Goal: Task Accomplishment & Management: Complete application form

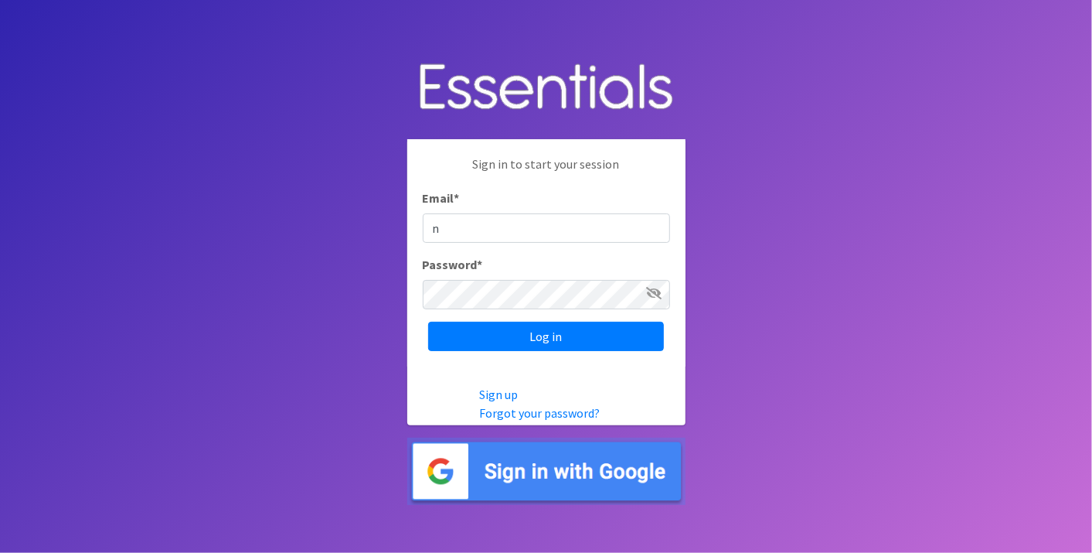
type input "nirdiaperdepot@franciscanalliance.org"
click at [428, 322] on input "Log in" at bounding box center [546, 336] width 236 height 29
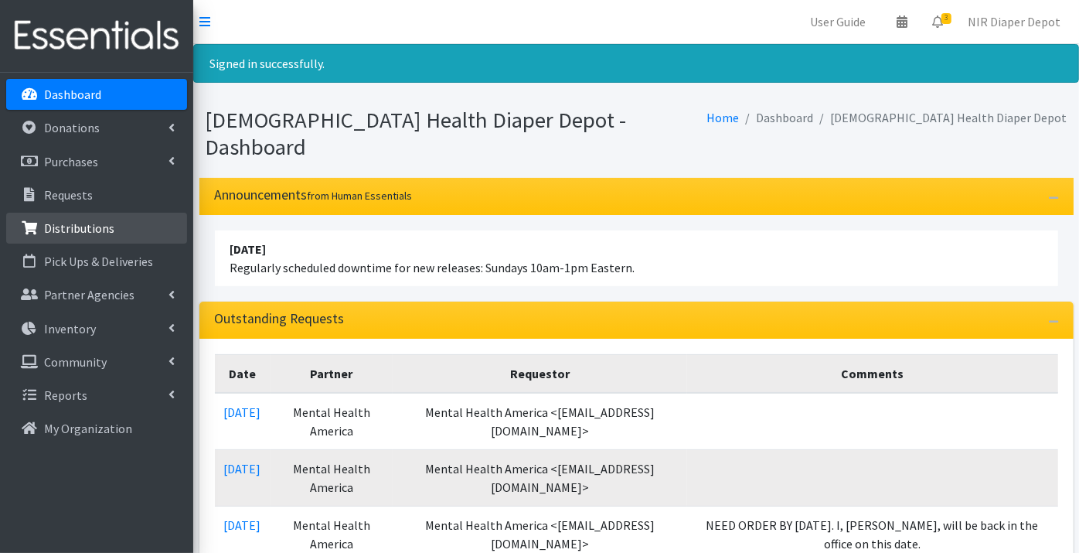
click at [86, 223] on p "Distributions" at bounding box center [79, 227] width 70 height 15
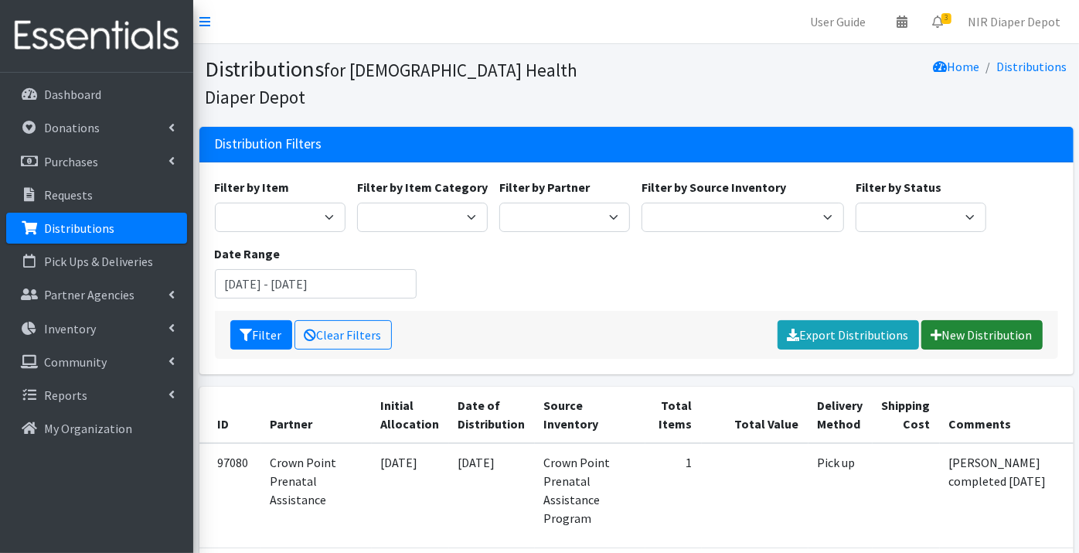
click at [956, 320] on link "New Distribution" at bounding box center [981, 334] width 121 height 29
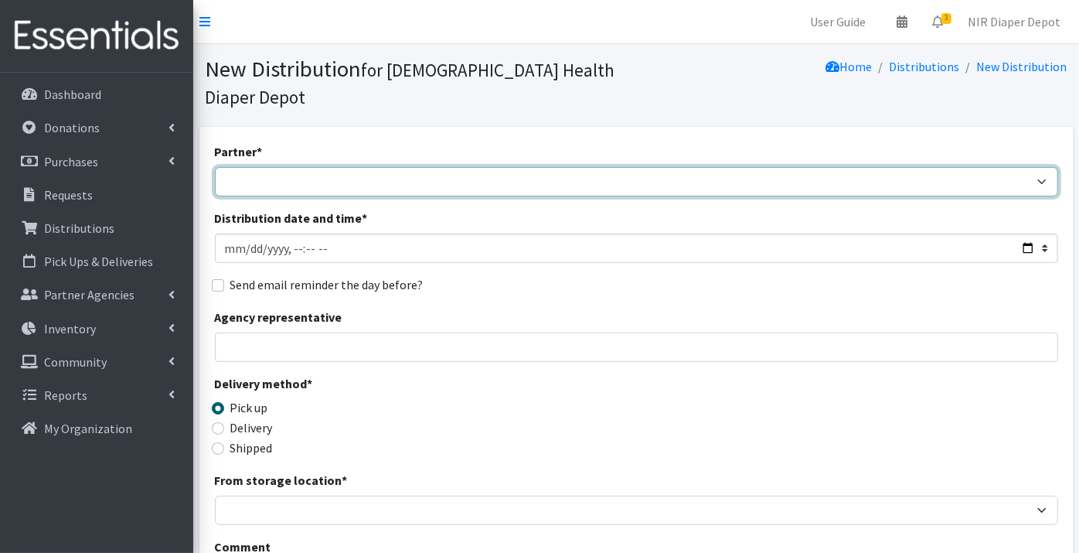
click at [247, 167] on select "ANEW Minitries Crown Point Prenatal Assistance [PERSON_NAME] Prenatal Assistanc…" at bounding box center [636, 181] width 843 height 29
select select "2983"
click at [215, 167] on select "ANEW Minitries Crown Point Prenatal Assistance [PERSON_NAME] Prenatal Assistanc…" at bounding box center [636, 181] width 843 height 29
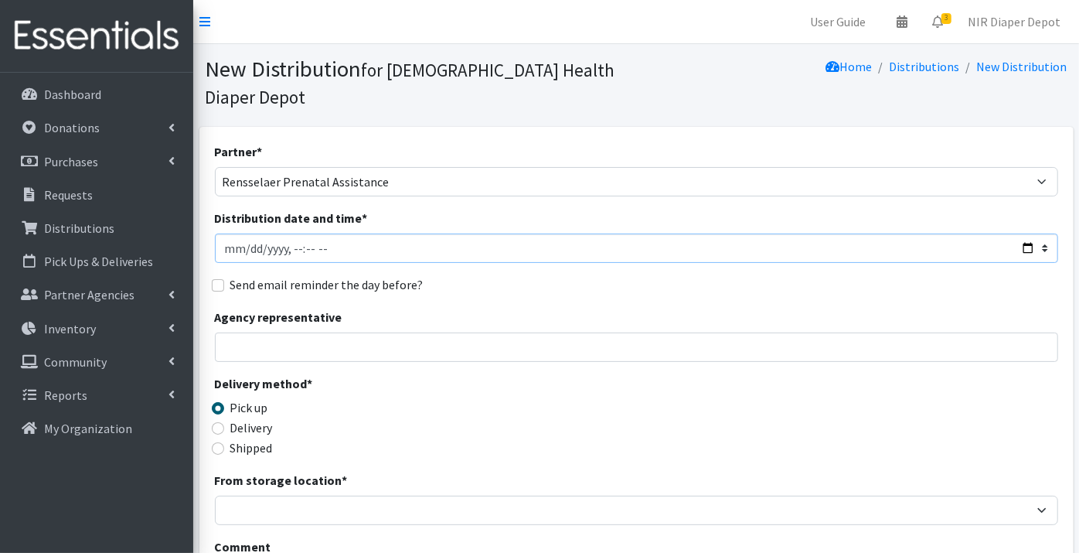
click at [230, 233] on input "Distribution date and time *" at bounding box center [636, 247] width 843 height 29
type input "[DATE]T23:59"
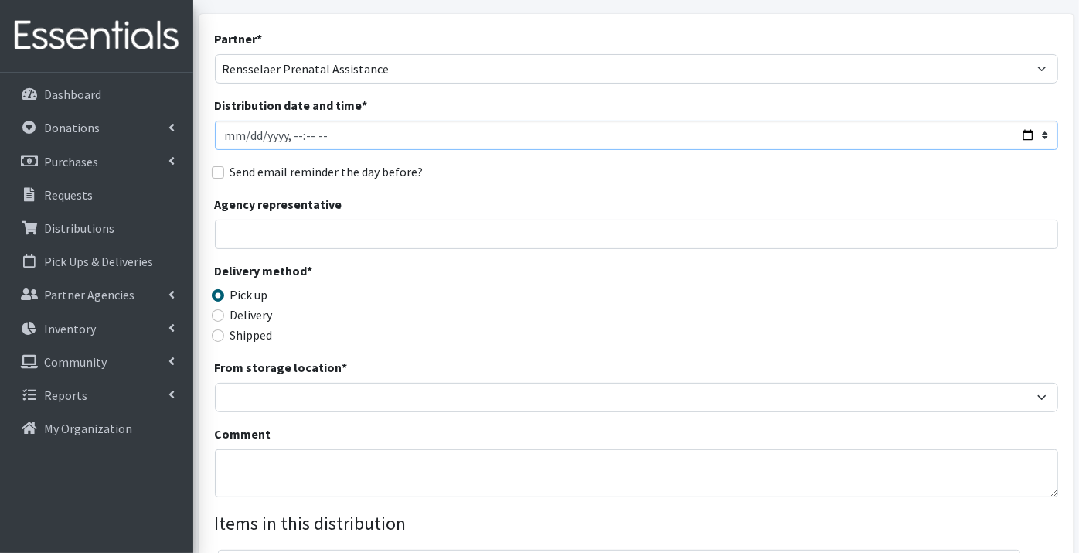
scroll to position [86, 0]
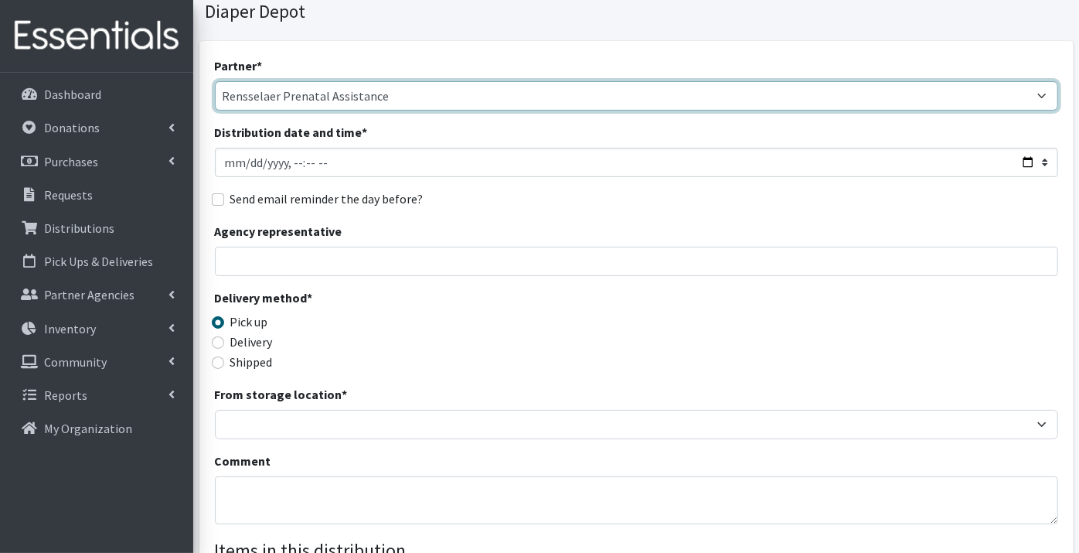
click at [391, 81] on select "ANEW Minitries Crown Point Prenatal Assistance [PERSON_NAME] Prenatal Assistanc…" at bounding box center [636, 95] width 843 height 29
select select "6408"
click at [215, 81] on select "ANEW Minitries Crown Point Prenatal Assistance Hammond Prenatal Assistance Prog…" at bounding box center [636, 95] width 843 height 29
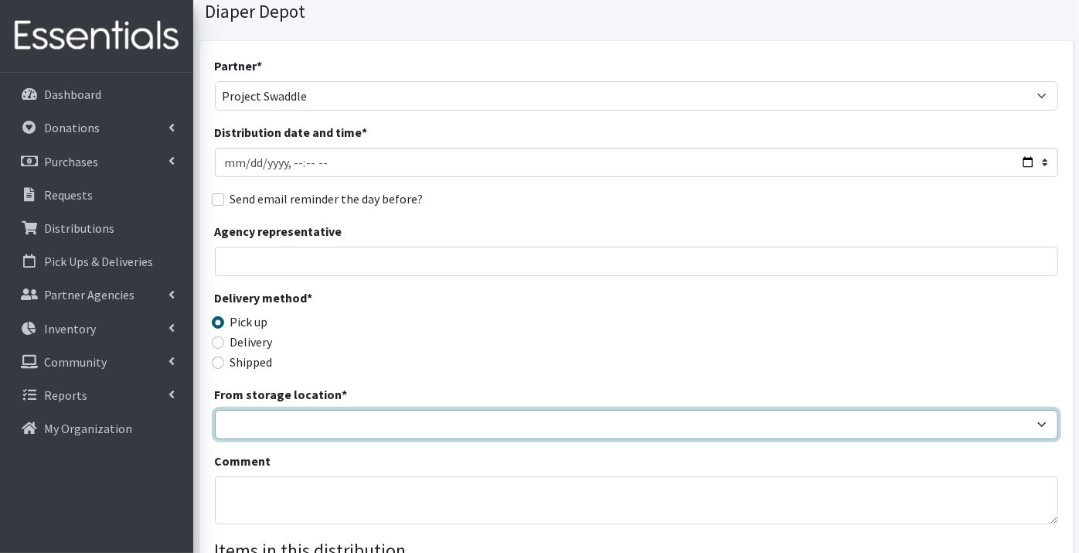
click at [256, 410] on select "Crown Point Bulk Storage Crown Point Prenatal Assistance Program Grant Car Seat…" at bounding box center [636, 424] width 843 height 29
select select "269"
click at [215, 410] on select "Crown Point Bulk Storage Crown Point Prenatal Assistance Program Grant Car Seat…" at bounding box center [636, 424] width 843 height 29
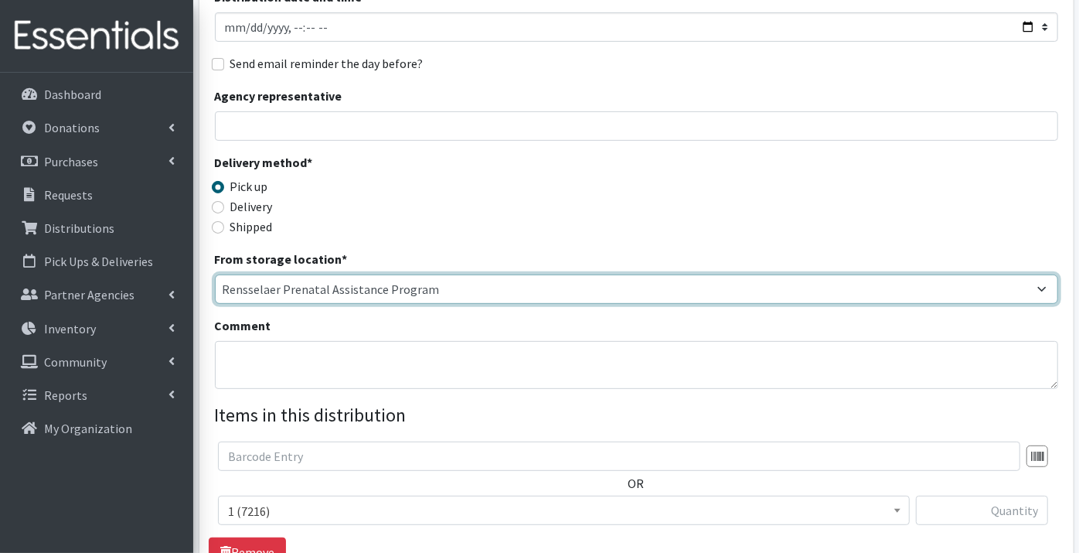
scroll to position [257, 0]
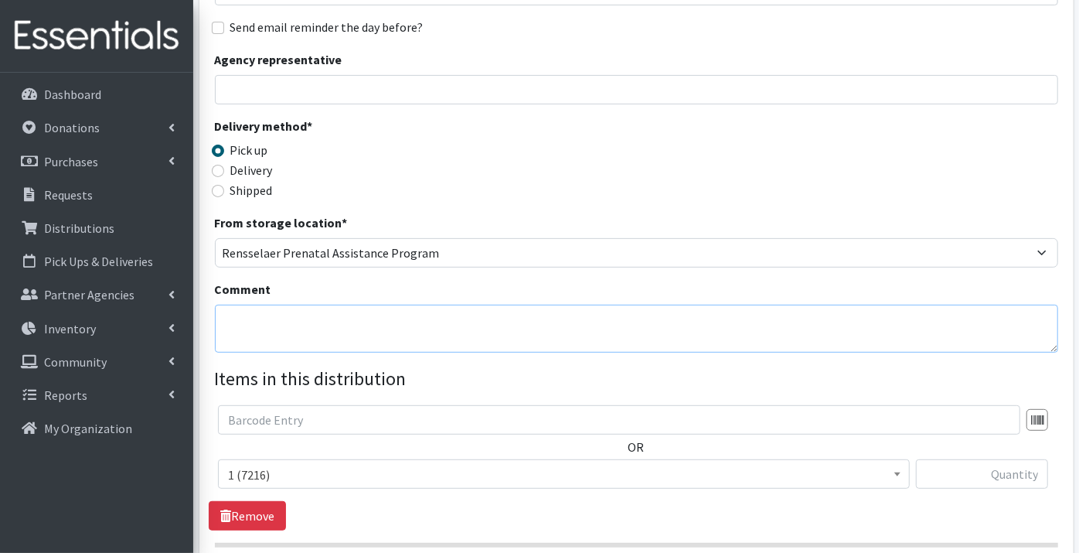
click at [263, 305] on textarea "Comment" at bounding box center [636, 329] width 843 height 48
type textarea "Donation to REN PAP"
click at [996, 459] on input "text" at bounding box center [982, 473] width 132 height 29
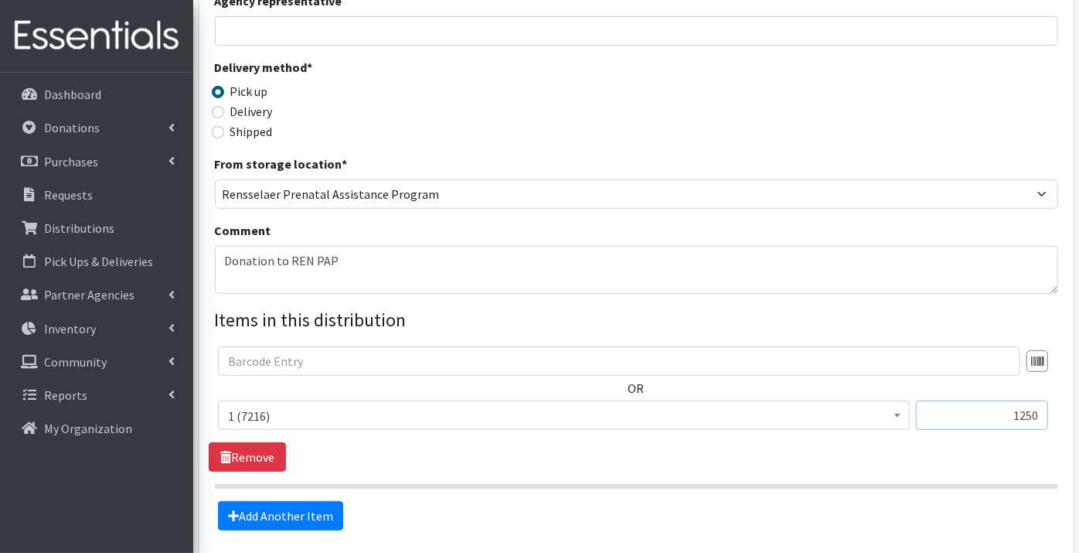
scroll to position [423, 0]
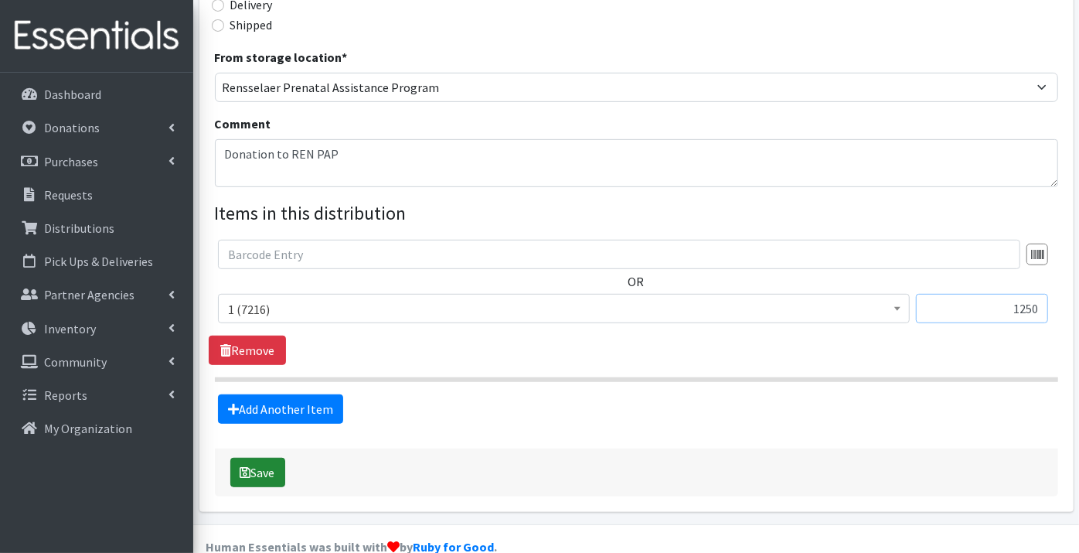
type input "1250"
click at [263, 458] on button "Save" at bounding box center [257, 472] width 55 height 29
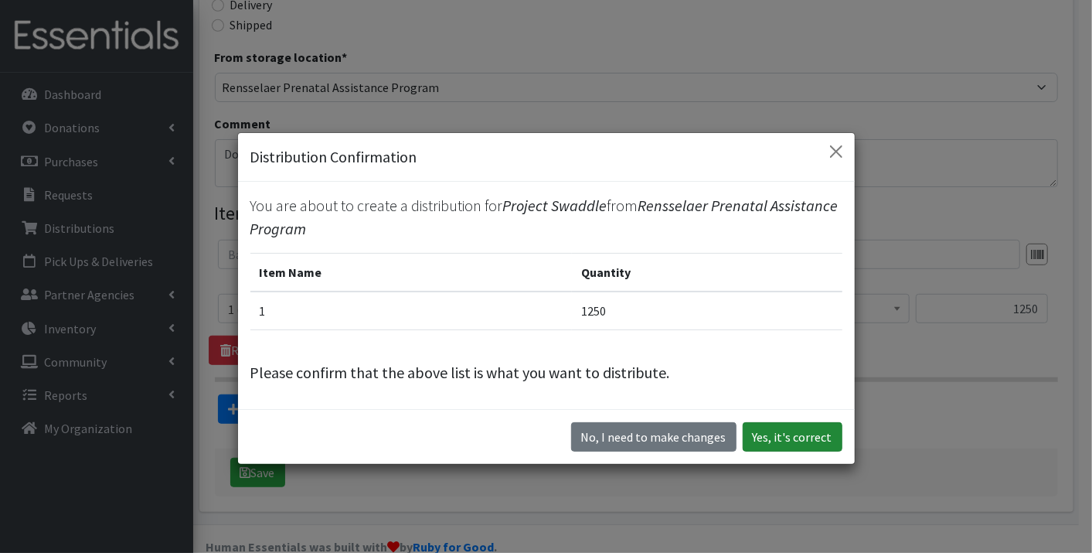
click at [801, 431] on button "Yes, it's correct" at bounding box center [793, 436] width 100 height 29
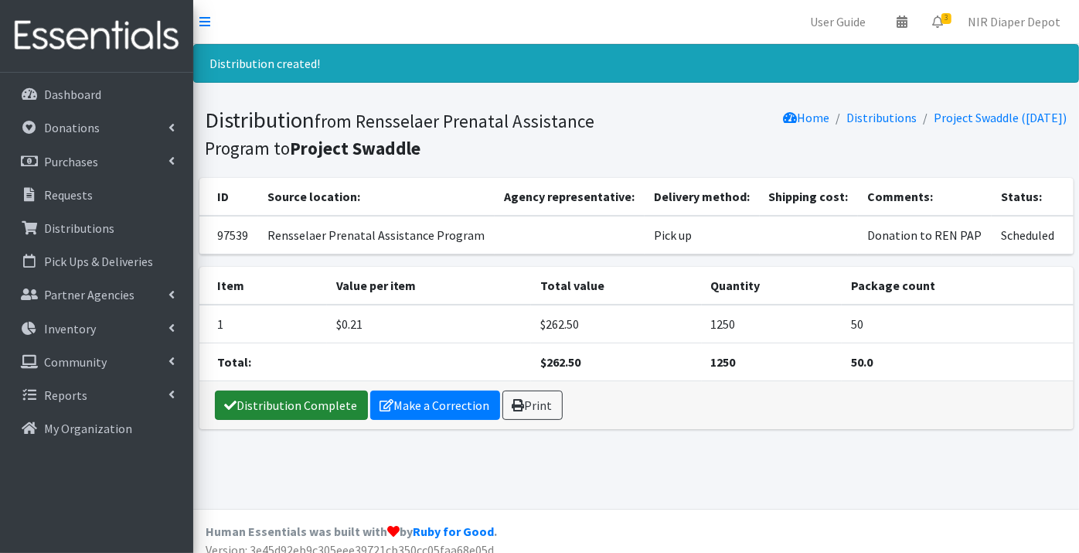
click at [301, 405] on link "Distribution Complete" at bounding box center [291, 404] width 153 height 29
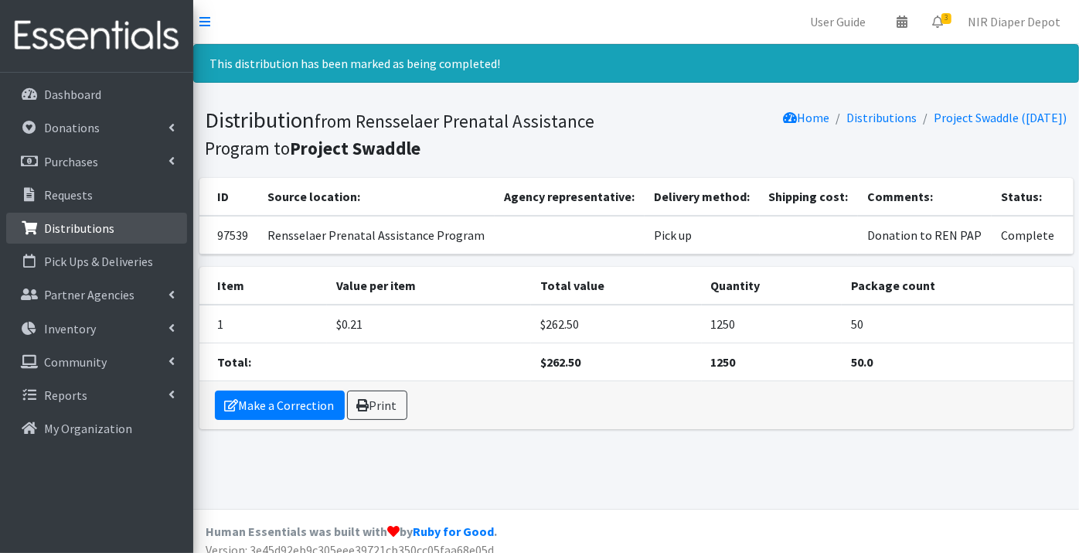
click at [95, 221] on p "Distributions" at bounding box center [79, 227] width 70 height 15
